Goal: Transaction & Acquisition: Purchase product/service

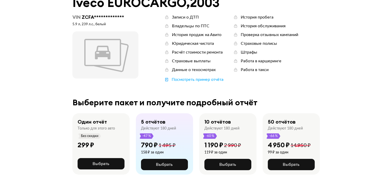
scroll to position [43, 0]
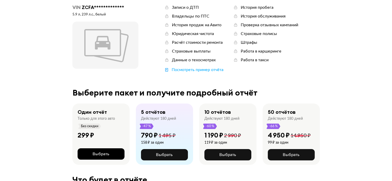
click at [98, 154] on span "Выбрать" at bounding box center [101, 154] width 17 height 4
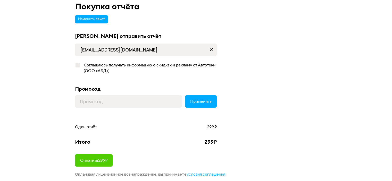
scroll to position [43, 0]
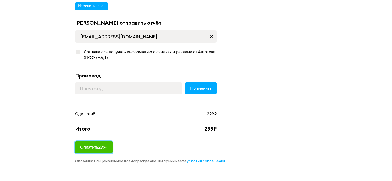
click at [90, 145] on span "Оплатить 299 ₽" at bounding box center [93, 147] width 27 height 4
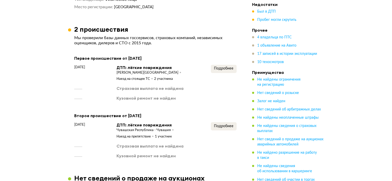
scroll to position [817, 0]
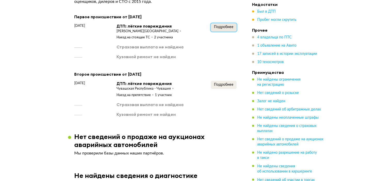
drag, startPoint x: 220, startPoint y: 27, endPoint x: 217, endPoint y: 25, distance: 3.8
click at [217, 25] on span "Подробнее" at bounding box center [224, 27] width 20 height 4
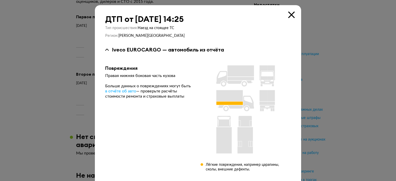
click at [289, 14] on icon at bounding box center [291, 15] width 6 height 6
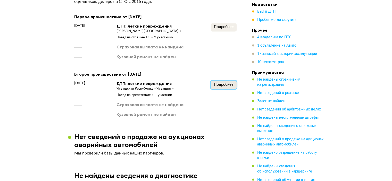
click at [221, 83] on span "Подробнее" at bounding box center [224, 85] width 20 height 4
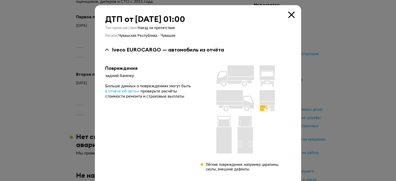
click at [290, 14] on icon at bounding box center [291, 15] width 6 height 6
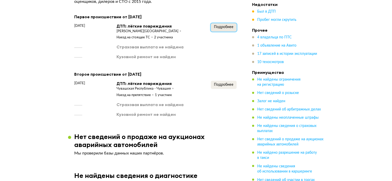
click at [218, 29] on button "Подробнее" at bounding box center [224, 27] width 26 height 8
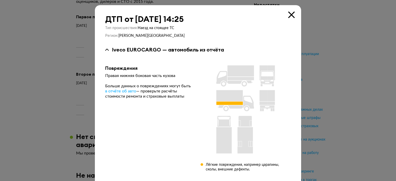
click at [289, 14] on icon at bounding box center [291, 15] width 6 height 6
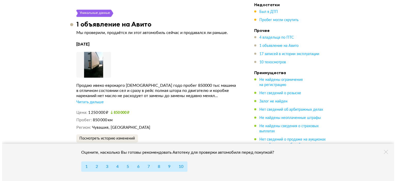
scroll to position [1124, 0]
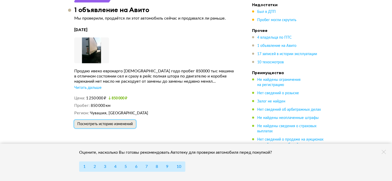
click at [106, 123] on span "Посмотреть историю изменений" at bounding box center [104, 125] width 55 height 4
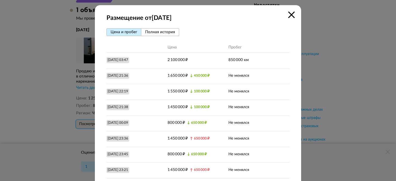
scroll to position [41, 0]
